Goal: Find specific page/section: Find specific page/section

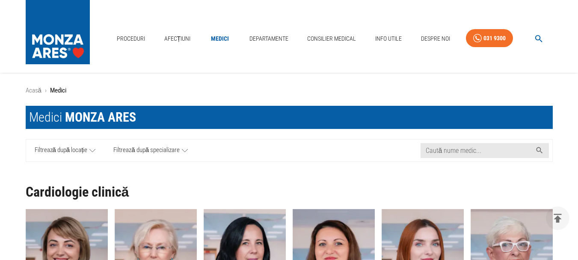
scroll to position [128, 0]
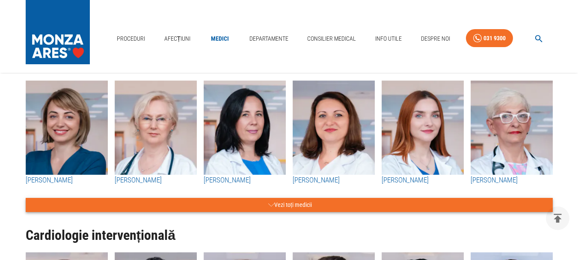
click at [278, 202] on button "Vezi toți medicii" at bounding box center [289, 205] width 527 height 14
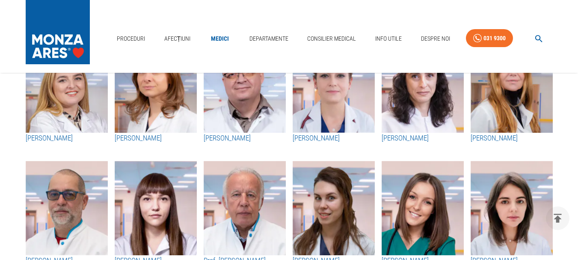
scroll to position [1155, 0]
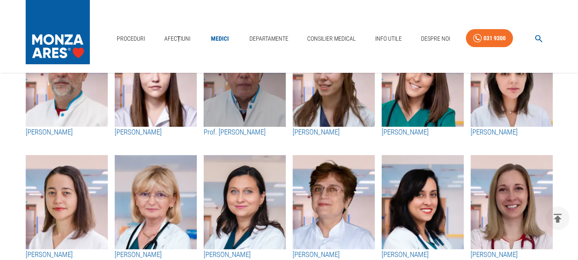
click at [249, 101] on img "button" at bounding box center [245, 80] width 82 height 94
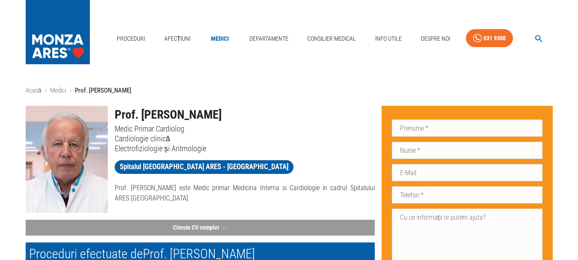
drag, startPoint x: 245, startPoint y: 114, endPoint x: 94, endPoint y: 108, distance: 150.7
click at [94, 108] on div "Prof. [PERSON_NAME] Medic Primar Cardiolog Cardiologie clinică Electrofiziologi…" at bounding box center [197, 156] width 356 height 114
copy div "Prof. [PERSON_NAME]"
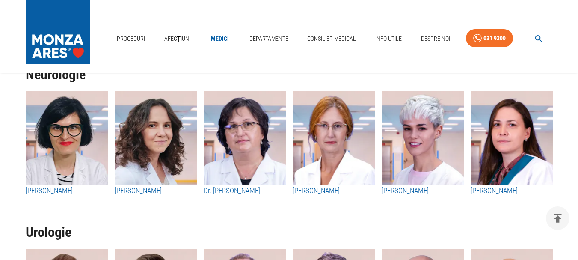
scroll to position [1755, 0]
